Goal: Transaction & Acquisition: Purchase product/service

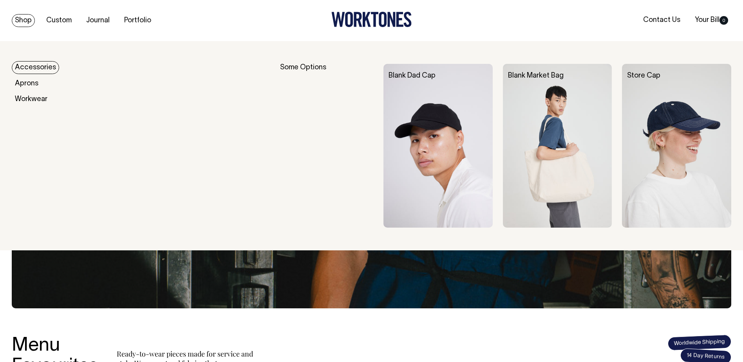
click at [677, 102] on img at bounding box center [676, 146] width 109 height 164
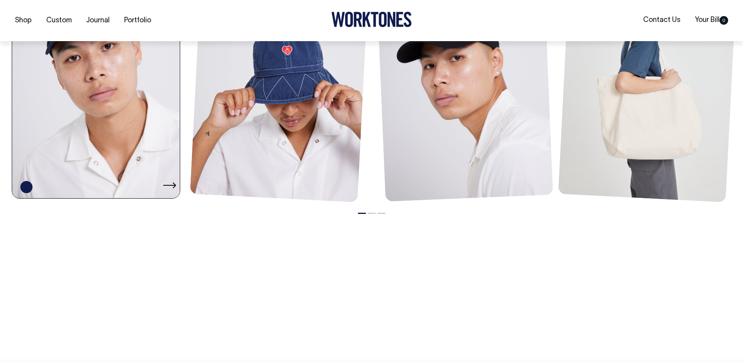
scroll to position [744, 0]
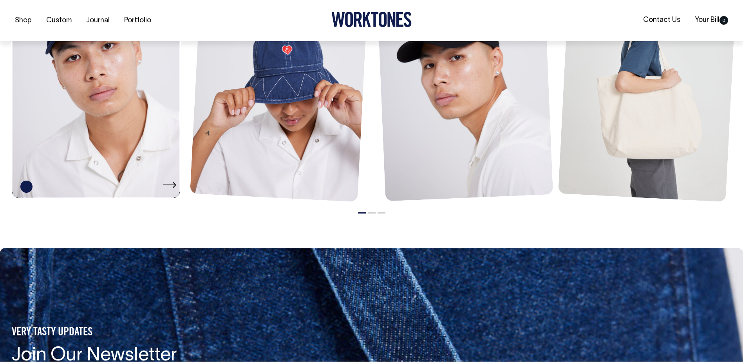
click at [129, 147] on link at bounding box center [98, 71] width 172 height 251
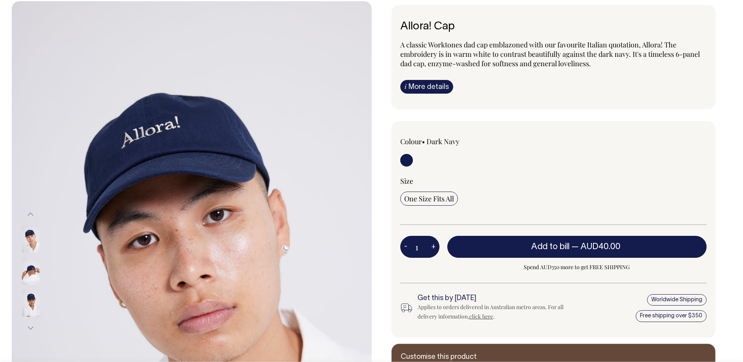
scroll to position [39, 0]
